Goal: Feedback & Contribution: Contribute content

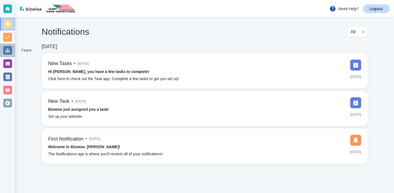
click at [8, 50] on div at bounding box center [7, 50] width 9 height 9
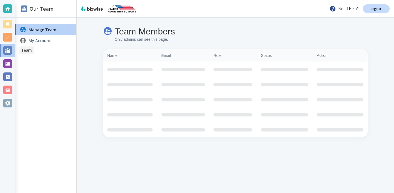
click at [8, 59] on div at bounding box center [7, 63] width 15 height 13
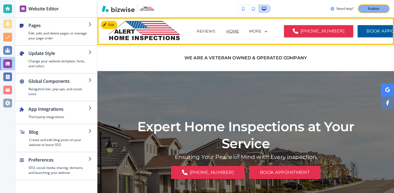
click at [263, 31] on icon at bounding box center [265, 31] width 5 height 5
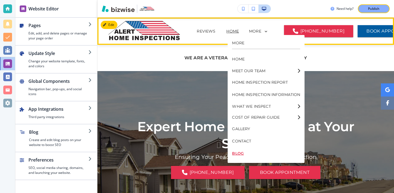
click at [246, 153] on p "BLOG" at bounding box center [266, 153] width 68 height 12
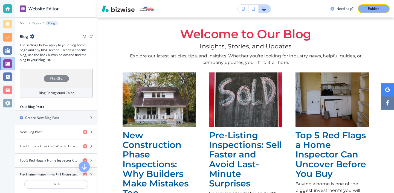
scroll to position [182, 0]
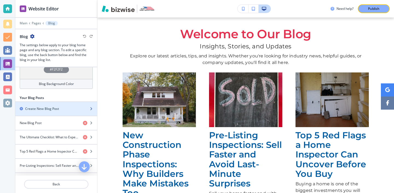
click at [65, 104] on div "button" at bounding box center [56, 104] width 82 height 4
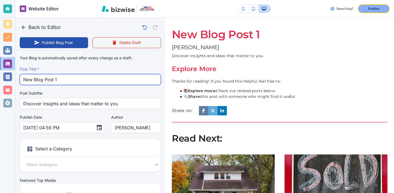
drag, startPoint x: 73, startPoint y: 83, endPoint x: 22, endPoint y: 78, distance: 50.6
click at [23, 78] on div "New Blog Post 1 Post Title   *" at bounding box center [90, 79] width 141 height 11
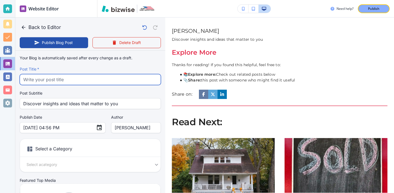
paste input "One Year Warranty Inspections: Use It Before You Lose It"
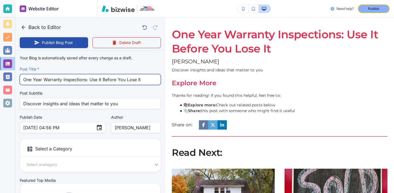
type input "One Year Warranty Inspections: Use It Before You Lose It"
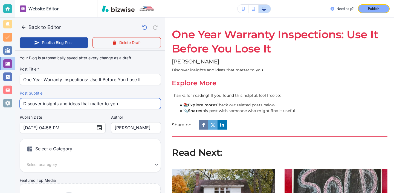
drag, startPoint x: 134, startPoint y: 100, endPoint x: 149, endPoint y: 102, distance: 15.2
click at [149, 103] on input "Discover insights and ideas that matter to you" at bounding box center [90, 103] width 134 height 10
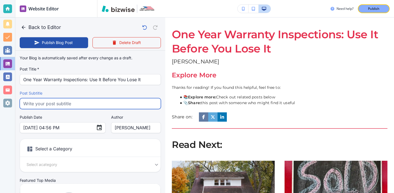
paste input "Do not miss your builder coverage. Learn why one year warranty inspections prot…"
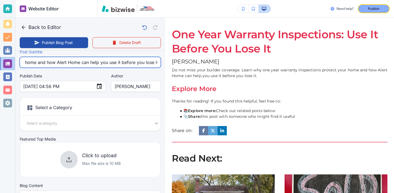
scroll to position [43, 0]
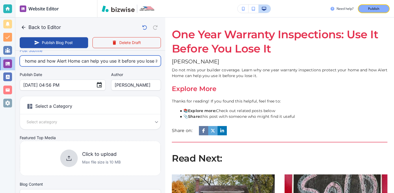
type input "Do not miss your builder coverage. Learn why one year warranty inspections prot…"
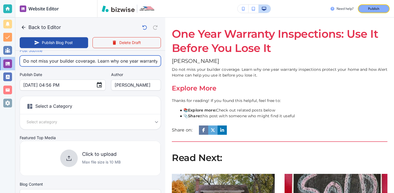
scroll to position [0, 0]
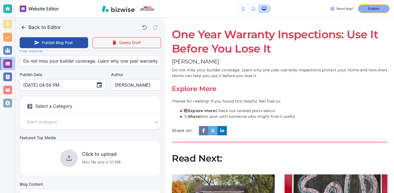
click at [114, 112] on h6 "Select a Category" at bounding box center [90, 108] width 141 height 14
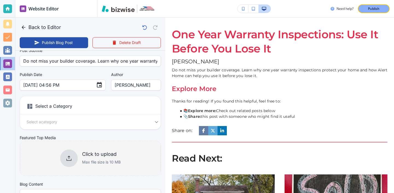
click at [111, 152] on h6 "Click to upload" at bounding box center [101, 154] width 39 height 6
type input "Aug 18, 2025 04:57 PM"
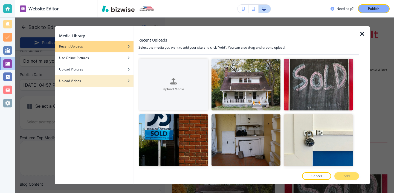
drag, startPoint x: 178, startPoint y: 99, endPoint x: 133, endPoint y: 86, distance: 46.5
click at [133, 86] on div "Media Library Recent Uploads Use Online Pictures Upload Pictures Upload Videos …" at bounding box center [212, 105] width 315 height 158
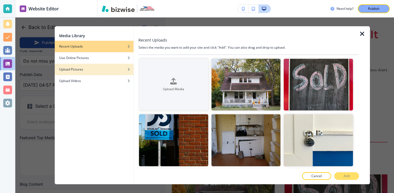
click at [112, 64] on div "button" at bounding box center [94, 65] width 79 height 3
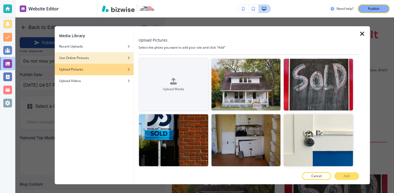
click at [112, 62] on div "button" at bounding box center [94, 61] width 79 height 3
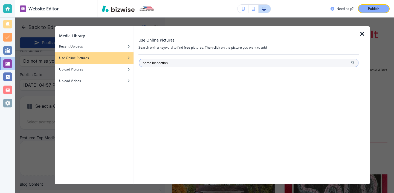
type input "home inspection"
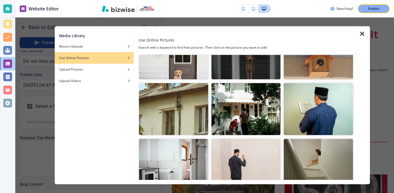
scroll to position [593, 0]
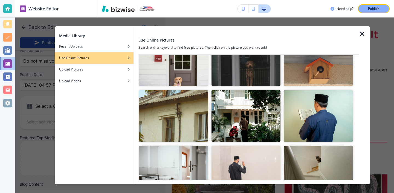
click at [186, 105] on img "button" at bounding box center [173, 116] width 69 height 52
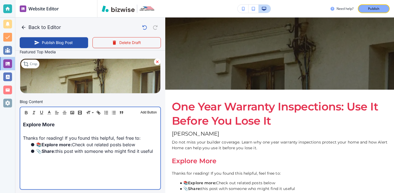
scroll to position [129, 0]
drag, startPoint x: 95, startPoint y: 132, endPoint x: 48, endPoint y: 118, distance: 48.6
click at [48, 118] on div "Header 1 Header 2 Header 3 Body Text Add Button Explore More Thanks for reading…" at bounding box center [90, 147] width 141 height 83
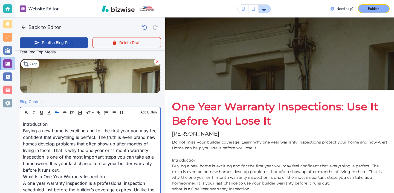
scroll to position [150, 0]
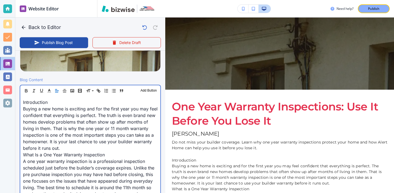
click at [83, 145] on p "Buying a new home is exciting and for the first year you may feel confident tha…" at bounding box center [90, 129] width 135 height 46
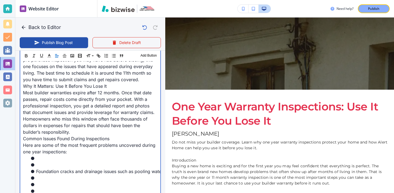
scroll to position [290, 0]
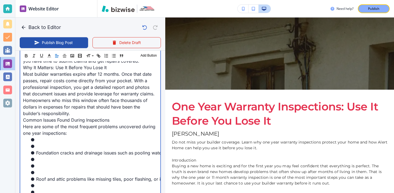
click at [54, 166] on li at bounding box center [94, 166] width 128 height 7
click at [54, 169] on li at bounding box center [94, 166] width 128 height 7
click at [54, 172] on li at bounding box center [94, 172] width 128 height 7
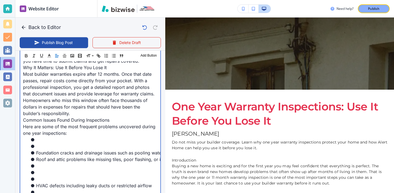
click at [36, 181] on li at bounding box center [94, 179] width 128 height 7
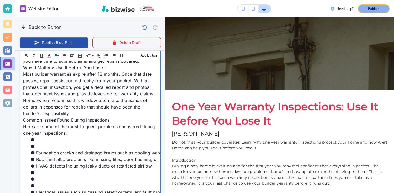
click at [43, 148] on li at bounding box center [94, 146] width 128 height 7
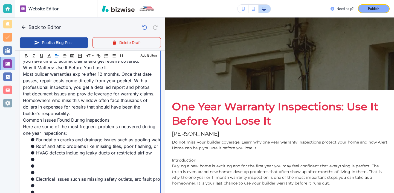
click at [35, 174] on li at bounding box center [94, 172] width 128 height 7
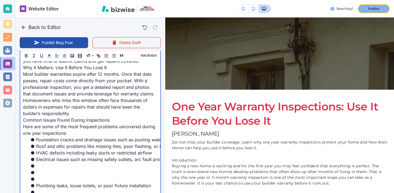
click at [42, 181] on li at bounding box center [94, 179] width 128 height 7
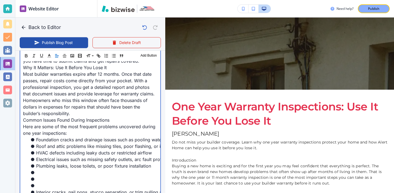
scroll to position [343, 0]
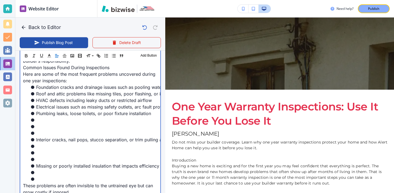
click at [43, 129] on li at bounding box center [94, 126] width 128 height 7
click at [43, 134] on li at bounding box center [94, 133] width 128 height 7
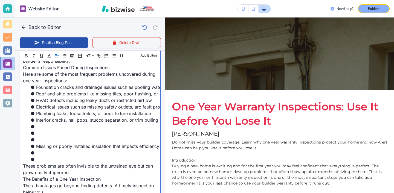
click at [36, 143] on li "Missing or poorly installed insulation that impacts efficiency" at bounding box center [94, 146] width 128 height 7
click at [37, 143] on li at bounding box center [94, 140] width 128 height 7
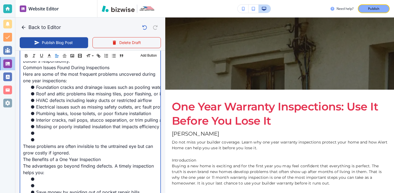
click at [35, 139] on li at bounding box center [94, 140] width 128 height 7
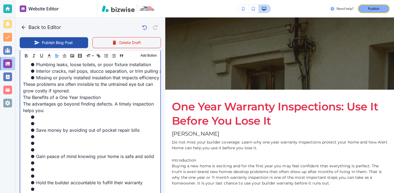
scroll to position [405, 0]
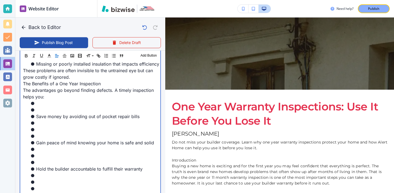
click at [45, 112] on li at bounding box center [94, 110] width 128 height 7
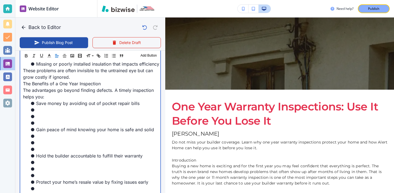
click at [40, 121] on li at bounding box center [94, 123] width 128 height 7
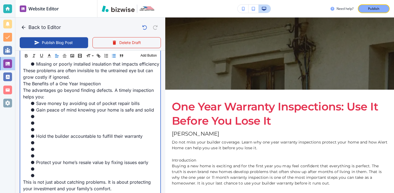
click at [38, 128] on li at bounding box center [94, 129] width 128 height 7
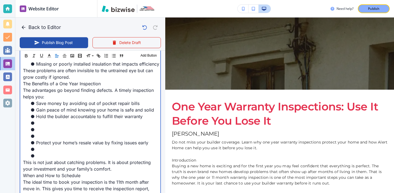
click at [38, 135] on li at bounding box center [94, 136] width 128 height 7
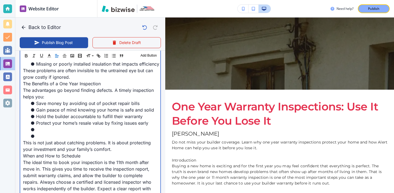
click at [39, 138] on li at bounding box center [94, 136] width 128 height 7
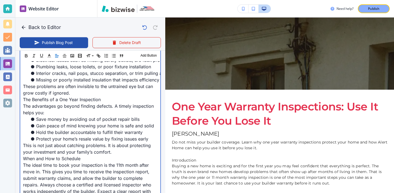
scroll to position [367, 0]
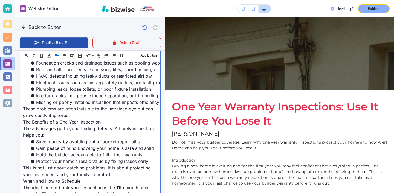
click at [71, 116] on p "These problems are often invisible to the untrained eye but can grow costly if …" at bounding box center [90, 112] width 135 height 13
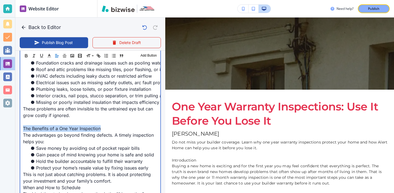
drag, startPoint x: 109, startPoint y: 126, endPoint x: 11, endPoint y: 130, distance: 97.5
click at [11, 130] on div "Website Editor Main Pages Blog Blog The settings below apply to your blog home …" at bounding box center [197, 96] width 394 height 193
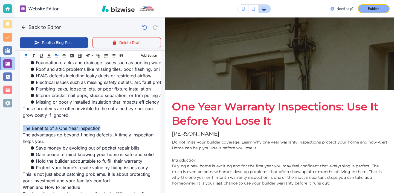
click at [25, 56] on icon "button" at bounding box center [26, 55] width 5 height 5
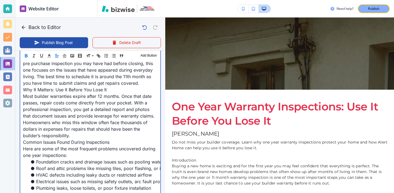
scroll to position [270, 0]
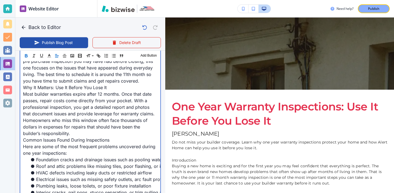
click at [118, 141] on p "Common Issues Found During Inspections" at bounding box center [90, 140] width 135 height 7
click at [99, 132] on p "Most builder warranties expire after 12 months. Once that date passes, repair c…" at bounding box center [90, 114] width 135 height 46
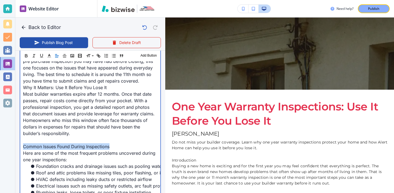
drag, startPoint x: 113, startPoint y: 149, endPoint x: 23, endPoint y: 148, distance: 89.7
click at [23, 148] on p "Common Issues Found During Inspections" at bounding box center [90, 146] width 135 height 7
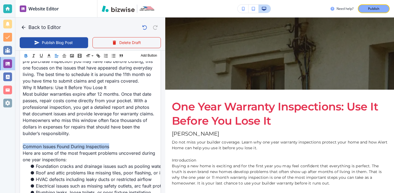
click at [25, 57] on icon "button" at bounding box center [26, 56] width 2 height 1
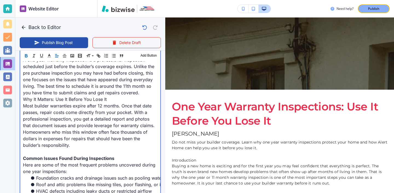
scroll to position [250, 0]
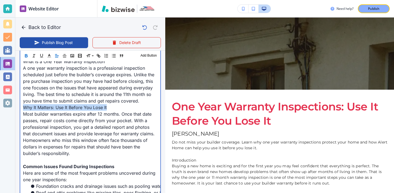
drag, startPoint x: 128, startPoint y: 108, endPoint x: 22, endPoint y: 106, distance: 106.4
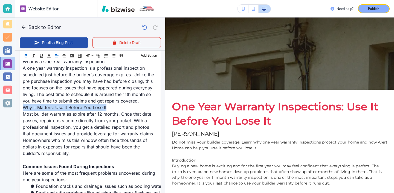
click at [27, 55] on icon "button" at bounding box center [26, 55] width 5 height 5
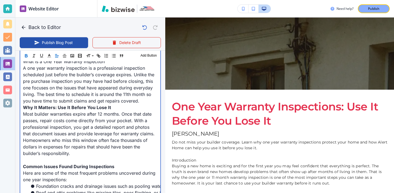
click at [140, 98] on p "A one year warranty inspection is a professional inspection scheduled just befo…" at bounding box center [90, 84] width 135 height 39
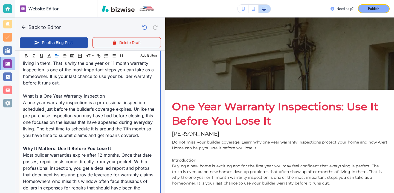
scroll to position [195, 0]
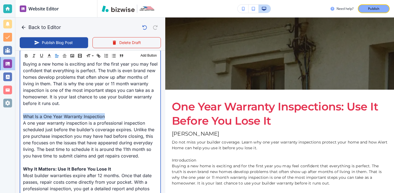
drag, startPoint x: 115, startPoint y: 114, endPoint x: 8, endPoint y: 116, distance: 107.5
click at [8, 116] on div "Website Editor Main Pages Blog Blog The settings below apply to your blog home …" at bounding box center [197, 96] width 394 height 193
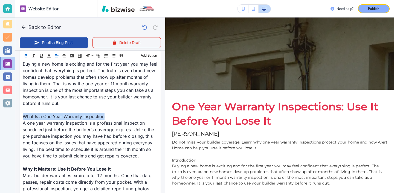
click at [27, 55] on icon "button" at bounding box center [26, 55] width 5 height 5
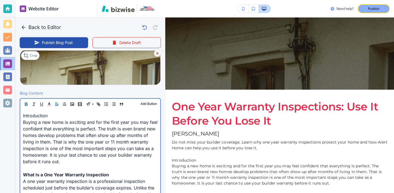
scroll to position [134, 0]
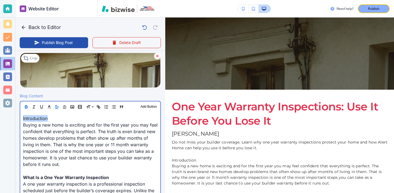
drag, startPoint x: 55, startPoint y: 121, endPoint x: 9, endPoint y: 121, distance: 46.2
click at [9, 121] on div "Website Editor Main Pages Blog Blog The settings below apply to your blog home …" at bounding box center [197, 96] width 394 height 193
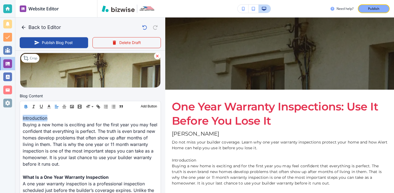
click at [26, 107] on icon "button" at bounding box center [26, 106] width 5 height 5
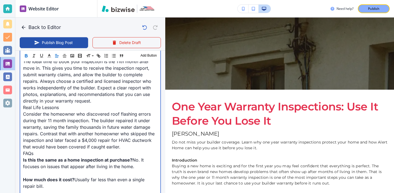
scroll to position [511, 0]
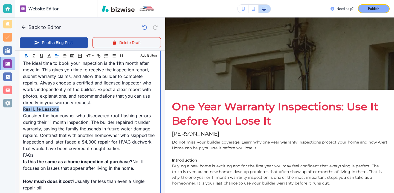
drag, startPoint x: 59, startPoint y: 110, endPoint x: 9, endPoint y: 110, distance: 49.2
click at [9, 110] on div "Website Editor Main Pages Blog Blog The settings below apply to your blog home …" at bounding box center [197, 96] width 394 height 193
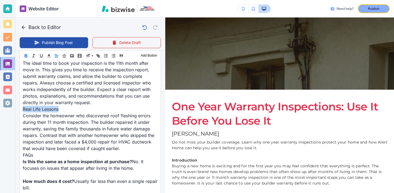
click at [27, 57] on icon "button" at bounding box center [26, 55] width 5 height 5
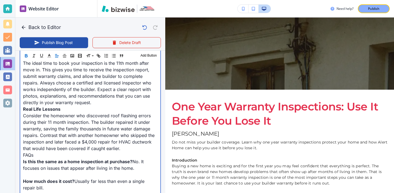
click at [97, 106] on p "The ideal time to book your inspection is the 11th month after move in. This gi…" at bounding box center [90, 83] width 135 height 46
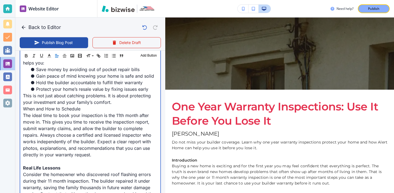
scroll to position [462, 0]
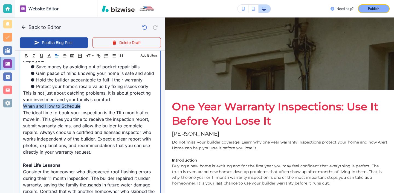
drag, startPoint x: 83, startPoint y: 105, endPoint x: 23, endPoint y: 106, distance: 60.7
click at [23, 106] on div "Introduction Buying a new home is exciting and for the first year you may feel …" at bounding box center [90, 70] width 140 height 570
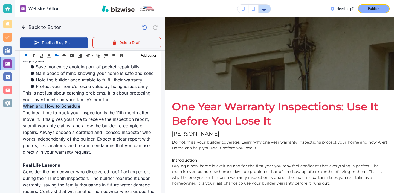
click at [26, 57] on icon "button" at bounding box center [26, 55] width 5 height 5
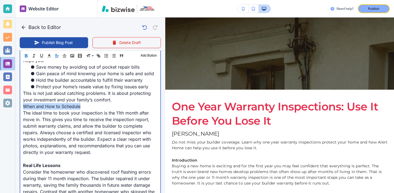
type input "Aug 18, 2025 05:00 PM"
click at [120, 103] on p "When and How to Schedule" at bounding box center [90, 106] width 135 height 7
click at [120, 99] on p "This is not just about catching problems. It is about protecting your investmen…" at bounding box center [90, 96] width 135 height 13
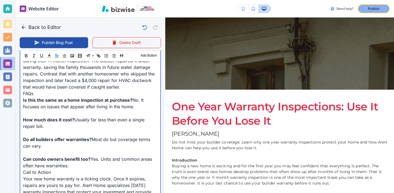
scroll to position [583, 0]
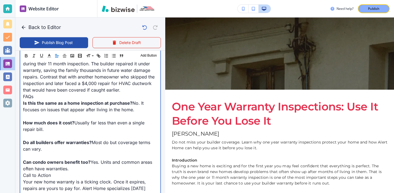
click at [121, 89] on p "Consider the homeowner who discovered roof flashing errors during their 11 mont…" at bounding box center [90, 73] width 135 height 39
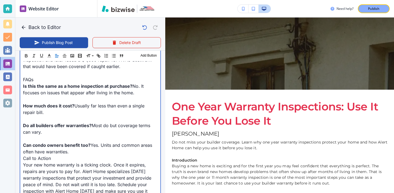
scroll to position [609, 0]
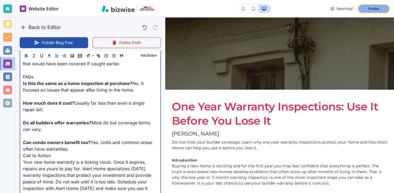
click at [91, 158] on p "Call to Action" at bounding box center [90, 155] width 135 height 7
drag, startPoint x: 89, startPoint y: 152, endPoint x: 23, endPoint y: 158, distance: 67.0
click at [95, 151] on p "Can condo owners benefit too? Yes. Units and common areas often have warranties…" at bounding box center [90, 145] width 135 height 13
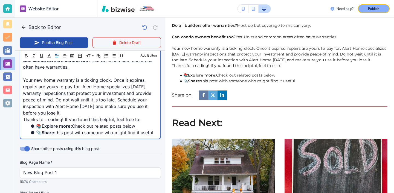
scroll to position [584, 0]
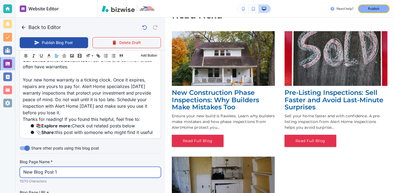
click at [106, 173] on input "New Blog Post 1" at bounding box center [90, 172] width 134 height 10
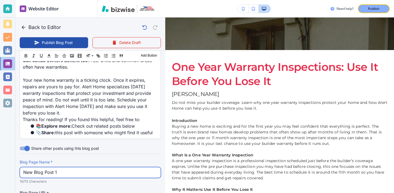
scroll to position [0, 0]
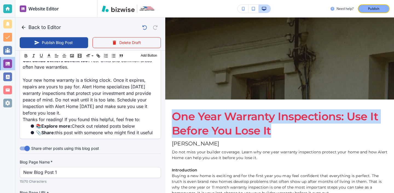
drag, startPoint x: 274, startPoint y: 129, endPoint x: 176, endPoint y: 114, distance: 98.9
click at [176, 114] on h1 "One Year Warranty Inspections: Use It Before You Lose It" at bounding box center [280, 123] width 216 height 28
copy h1 "One Year Warranty Inspections: Use It Before You Lose It"
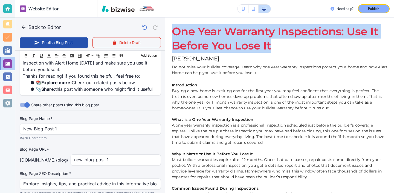
scroll to position [744, 0]
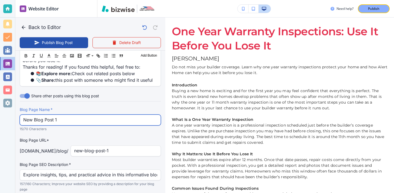
drag, startPoint x: 112, startPoint y: 122, endPoint x: 12, endPoint y: 117, distance: 99.7
click at [12, 117] on div "Website Editor Main Pages Blog Blog The settings below apply to your blog home …" at bounding box center [197, 96] width 394 height 193
paste input "One Year Warranty Inspections: Use It Before You Lose It"
type input "One Year Warranty Inspections: Use It Before You Lose It"
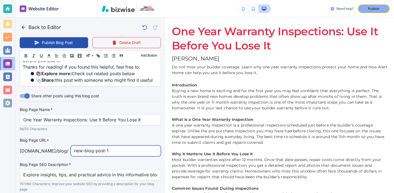
drag, startPoint x: 114, startPoint y: 153, endPoint x: 63, endPoint y: 150, distance: 51.3
click at [63, 150] on div "alertinspector.com /blog / new-blog-post-1 ​" at bounding box center [90, 151] width 141 height 11
type input "one-y"
type input "Aug 18, 2025 05:01 PM"
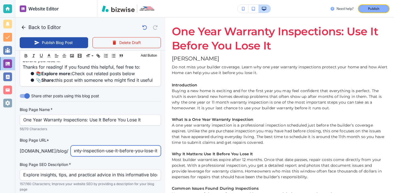
type input "one-year-warranty-inspection-use-it-before-you-lose-it"
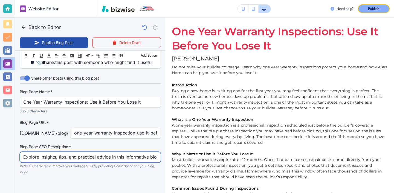
click at [117, 156] on input "Explore insights, tips, and practical advice in this informative blog post. Dis…" at bounding box center [90, 157] width 134 height 10
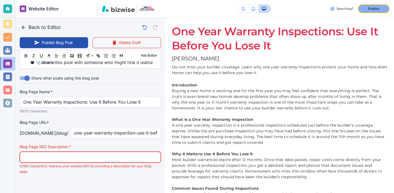
paste input "Do not miss your builder coverage. Learn why one year warranty inspections prot…"
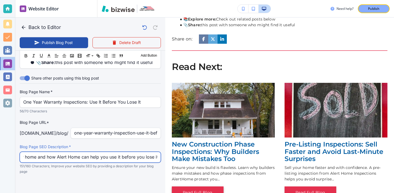
scroll to position [523, 0]
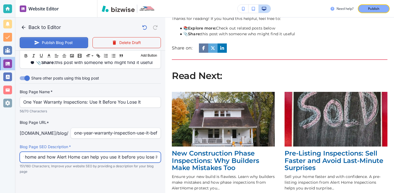
type input "Do not miss your builder coverage. Learn why one year warranty inspections prot…"
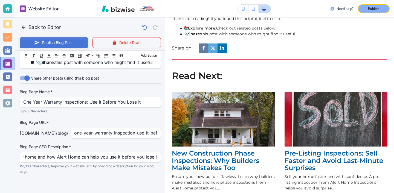
scroll to position [0, 0]
click at [69, 39] on button "Publish Blog Post" at bounding box center [54, 42] width 68 height 11
type input "Aug 18, 2025 05:02 PM"
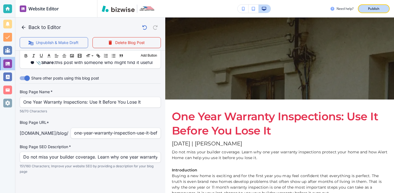
click at [365, 5] on button "Publish" at bounding box center [374, 8] width 32 height 9
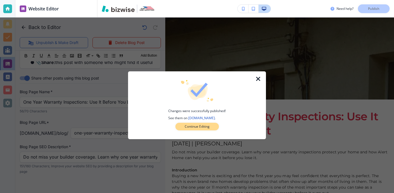
click at [212, 124] on button "Continue Editing" at bounding box center [196, 127] width 43 height 8
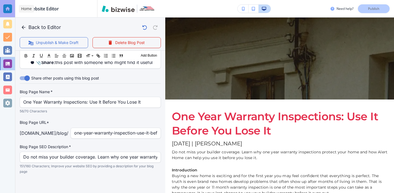
click at [8, 13] on div at bounding box center [7, 8] width 9 height 9
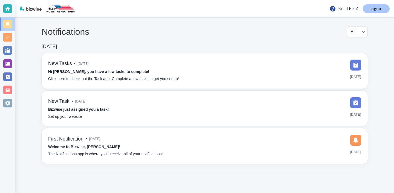
click at [381, 9] on p "Logout" at bounding box center [376, 9] width 14 height 4
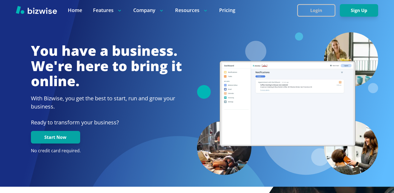
click at [314, 14] on button "Login" at bounding box center [316, 10] width 38 height 13
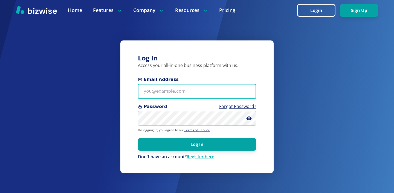
click at [195, 98] on input "Email Address" at bounding box center [197, 91] width 118 height 15
paste input "[EMAIL_ADDRESS][DOMAIN_NAME]"
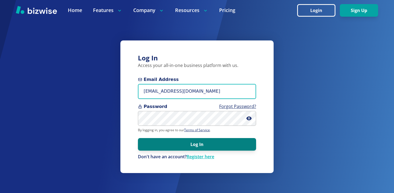
type input "[EMAIL_ADDRESS][DOMAIN_NAME]"
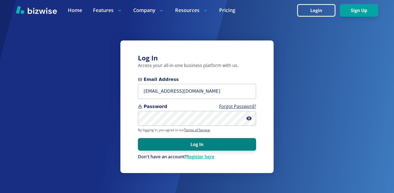
click at [202, 140] on button "Log In" at bounding box center [197, 144] width 118 height 13
